Goal: Information Seeking & Learning: Check status

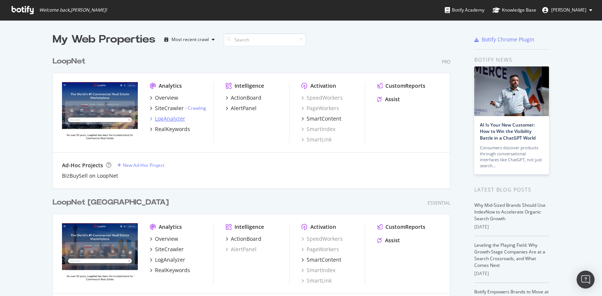
click at [165, 118] on div "LogAnalyzer" at bounding box center [170, 118] width 30 height 7
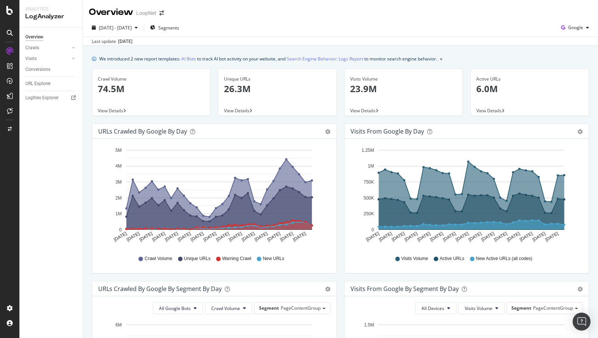
click at [302, 226] on icon "A chart." at bounding box center [220, 224] width 186 height 9
click at [296, 227] on icon "A chart." at bounding box center [220, 224] width 186 height 9
click at [156, 129] on div "URLs Crawled by Google by day" at bounding box center [142, 131] width 89 height 7
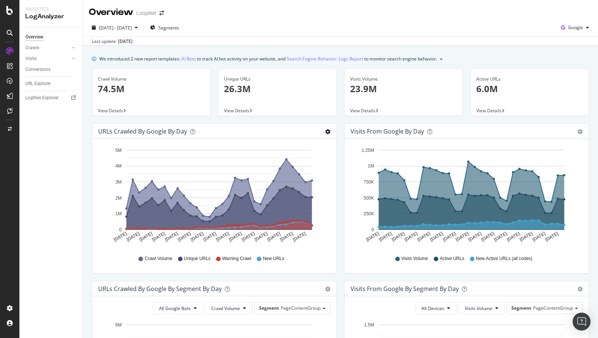
click at [327, 131] on icon "gear" at bounding box center [327, 131] width 5 height 5
click at [75, 177] on div "Overview Crawls Daily Distribution Segments Distribution HTTP Codes Resources V…" at bounding box center [50, 182] width 63 height 311
click at [251, 215] on icon "A chart." at bounding box center [220, 208] width 186 height 43
click at [299, 228] on icon "A chart." at bounding box center [220, 224] width 186 height 9
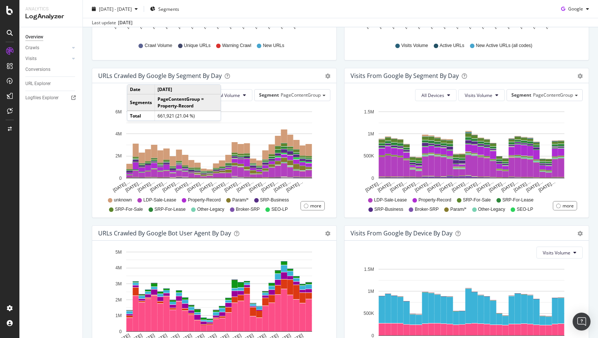
scroll to position [198, 0]
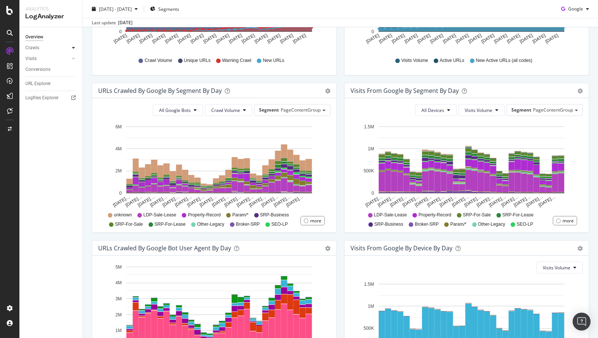
click at [74, 47] on icon at bounding box center [73, 48] width 3 height 4
click at [46, 87] on div "HTTP Codes" at bounding box center [41, 88] width 25 height 8
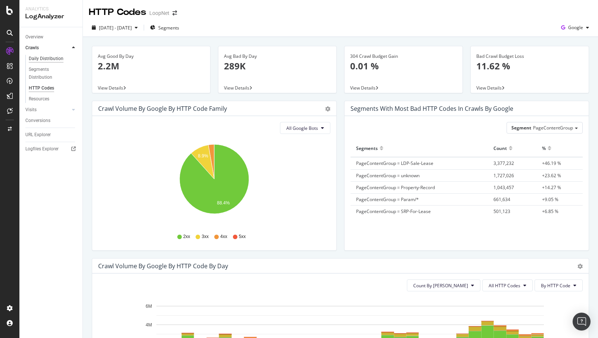
click at [43, 57] on div "Daily Distribution" at bounding box center [46, 59] width 35 height 8
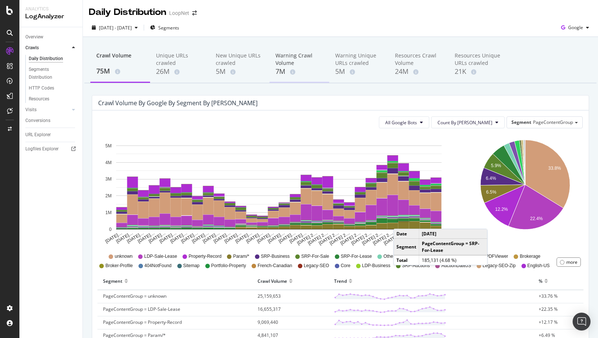
click at [284, 60] on div "Warning Crawl Volume" at bounding box center [299, 59] width 48 height 15
